Goal: Navigation & Orientation: Find specific page/section

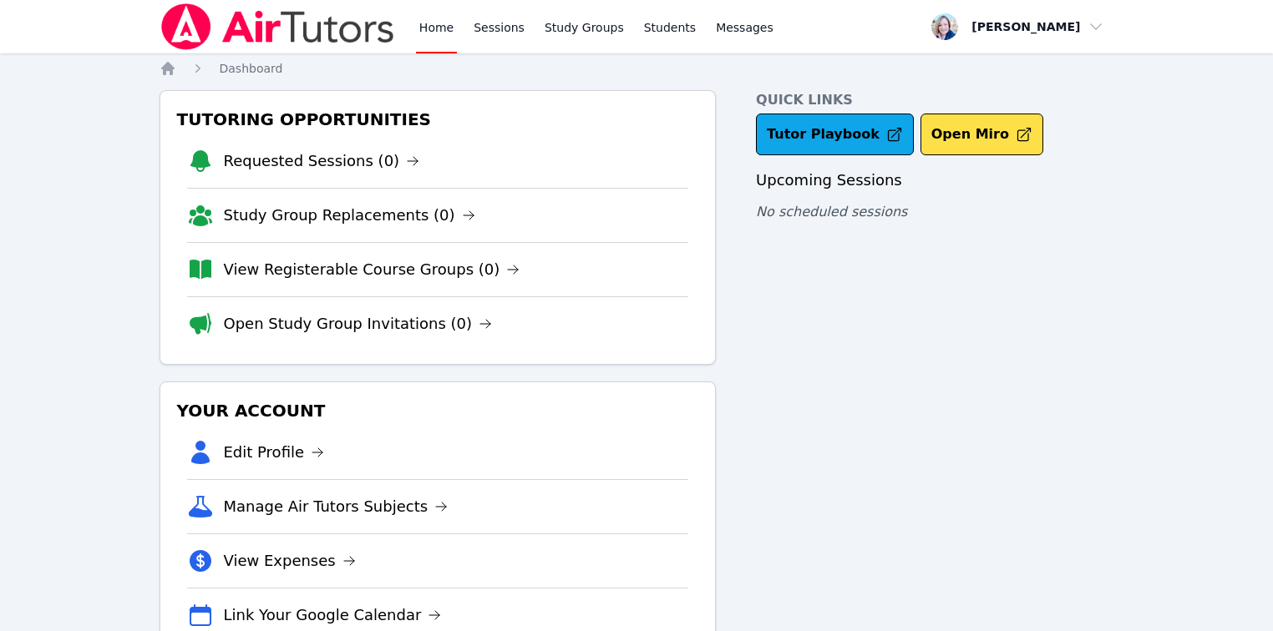
click at [404, 317] on link "Open Study Group Invitations (0)" at bounding box center [358, 323] width 269 height 23
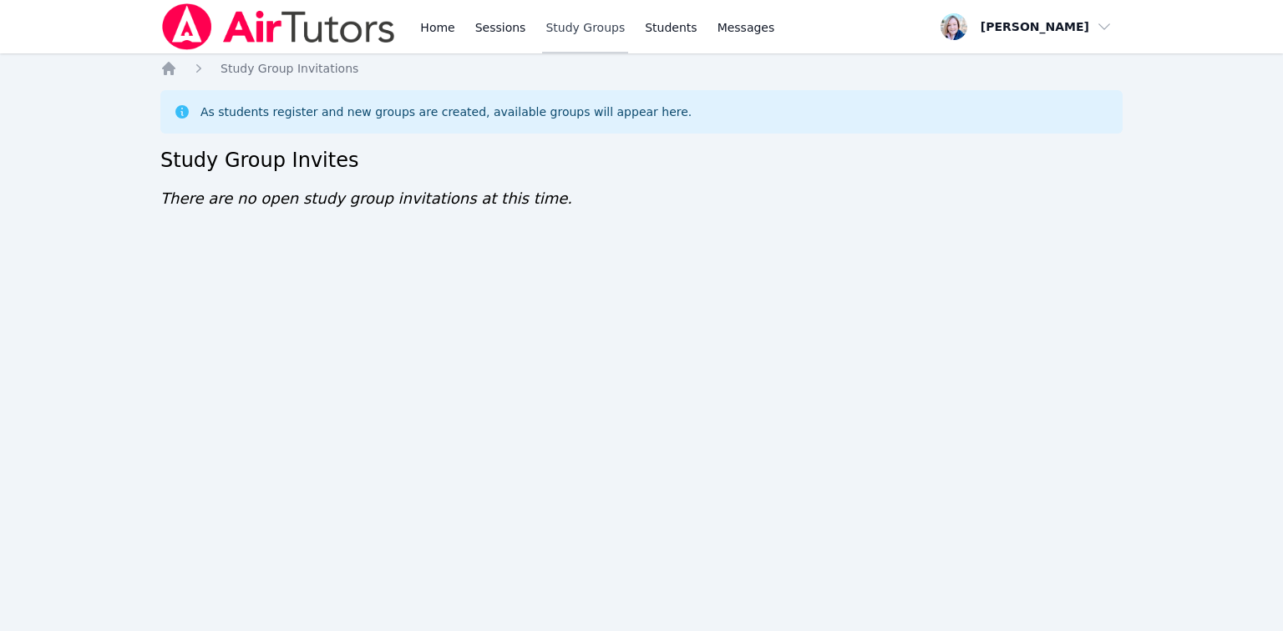
click at [585, 24] on link "Study Groups" at bounding box center [585, 26] width 86 height 53
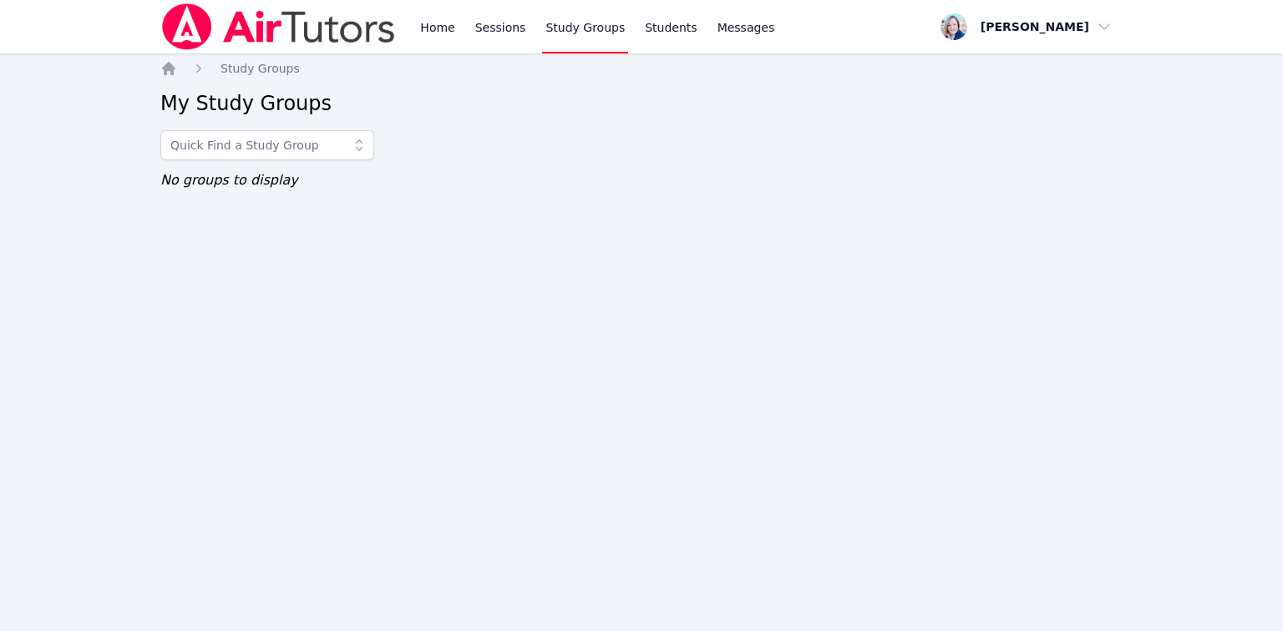
click at [190, 29] on img at bounding box center [278, 26] width 236 height 47
